Goal: Find specific page/section: Find specific page/section

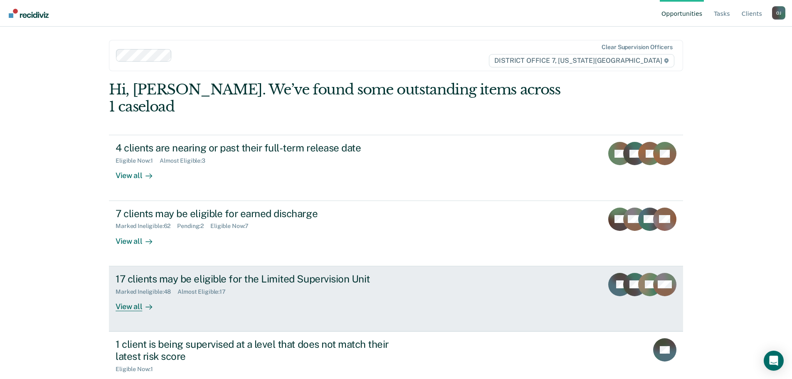
click at [116, 295] on div "View all" at bounding box center [139, 303] width 47 height 16
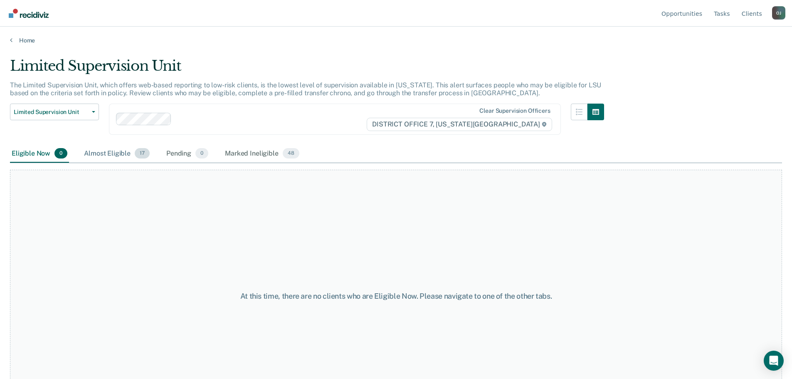
click at [112, 152] on div "Almost Eligible 17" at bounding box center [116, 154] width 69 height 18
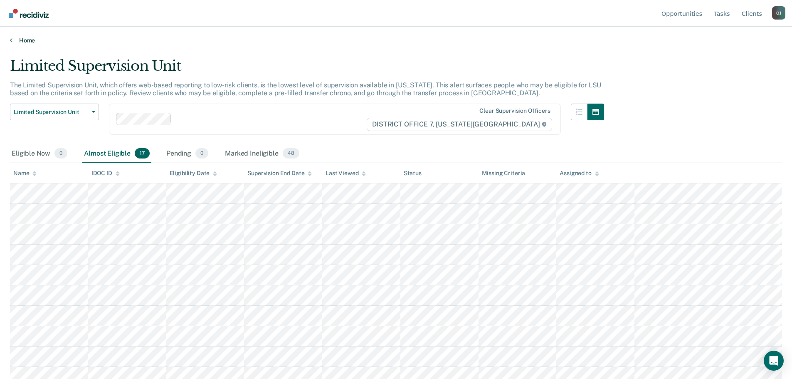
click at [19, 39] on link "Home" at bounding box center [396, 40] width 772 height 7
